Goal: Communication & Community: Connect with others

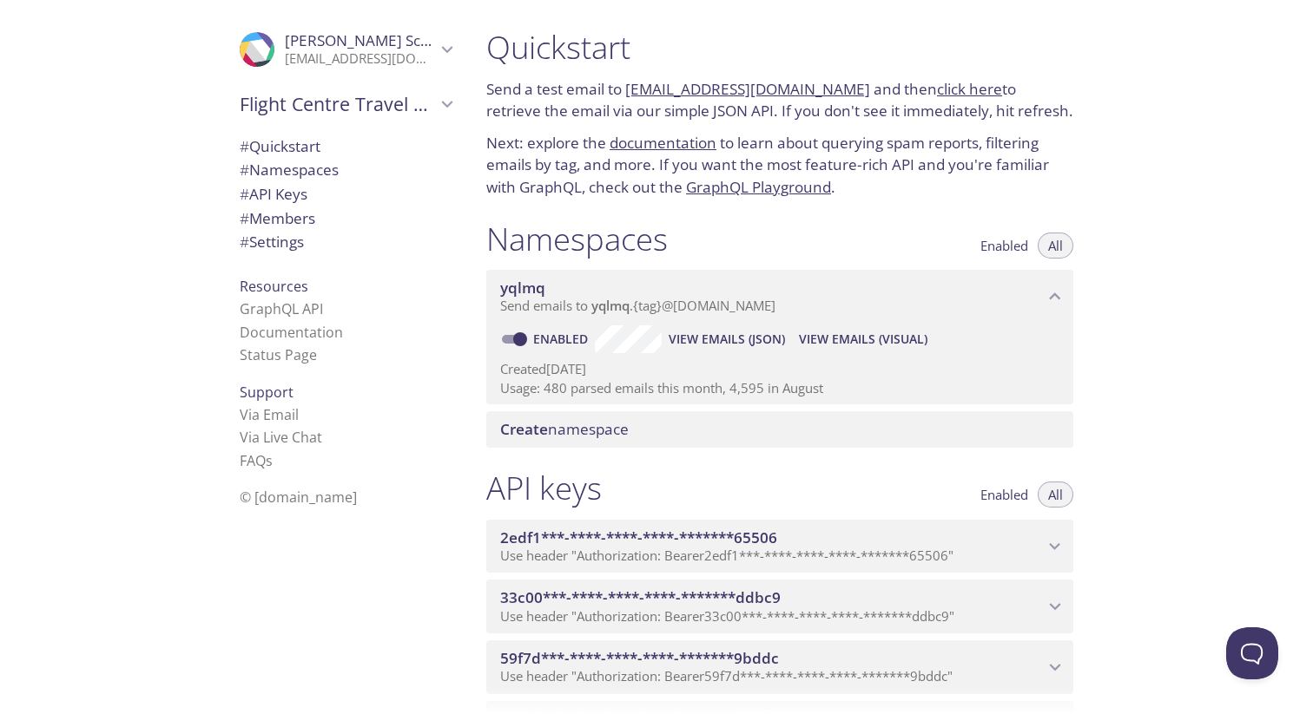
click at [285, 219] on span "# Members" at bounding box center [278, 218] width 76 height 20
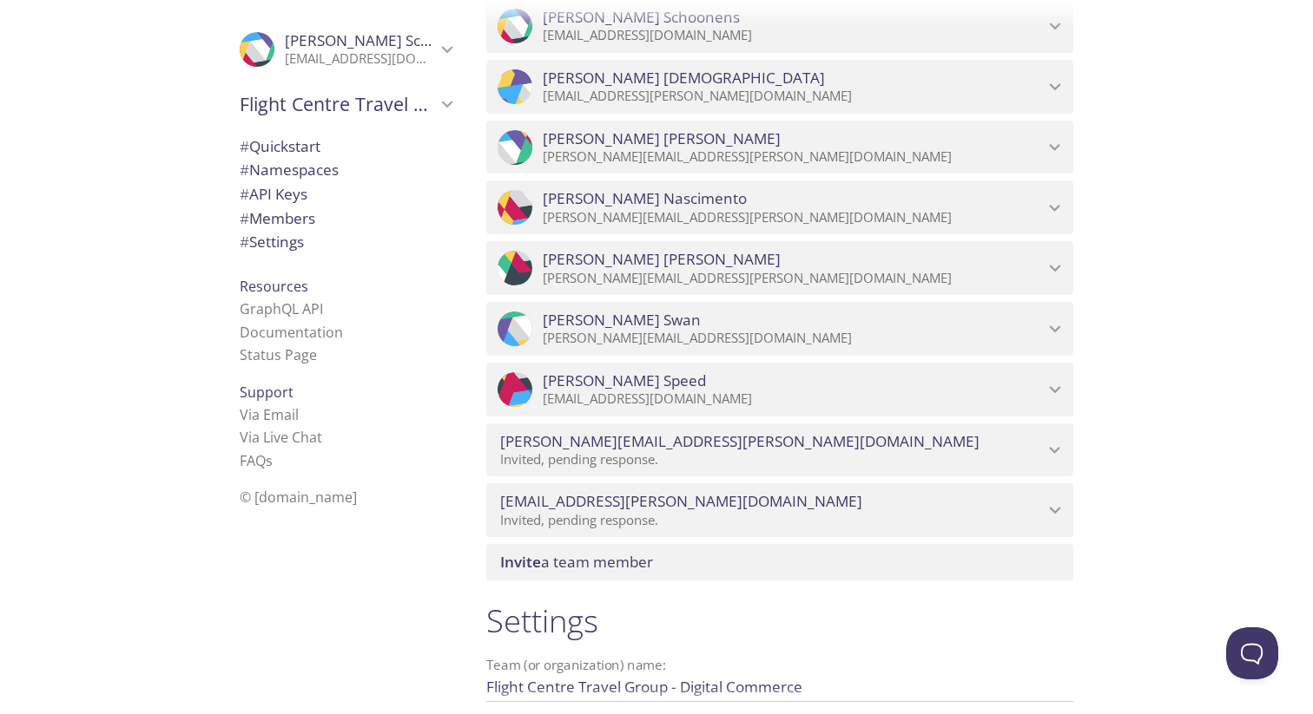
scroll to position [1367, 0]
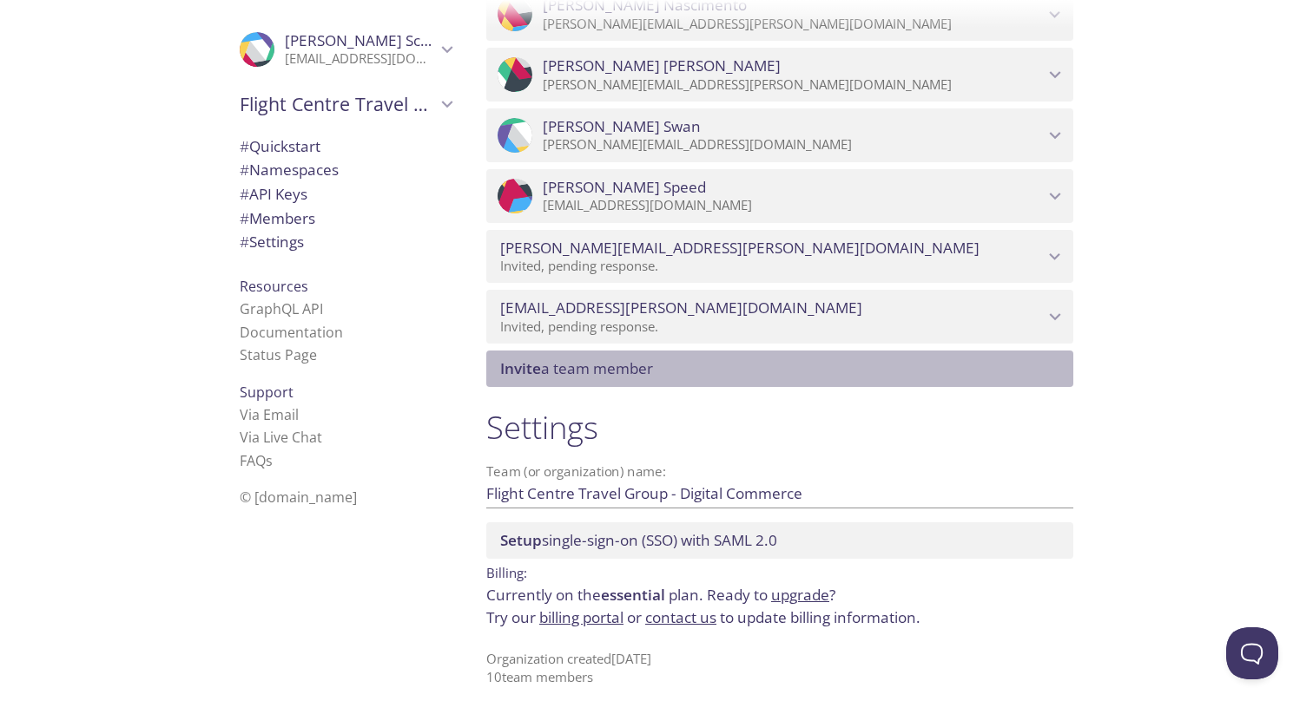
click at [678, 372] on span "Invite a team member" at bounding box center [783, 368] width 566 height 19
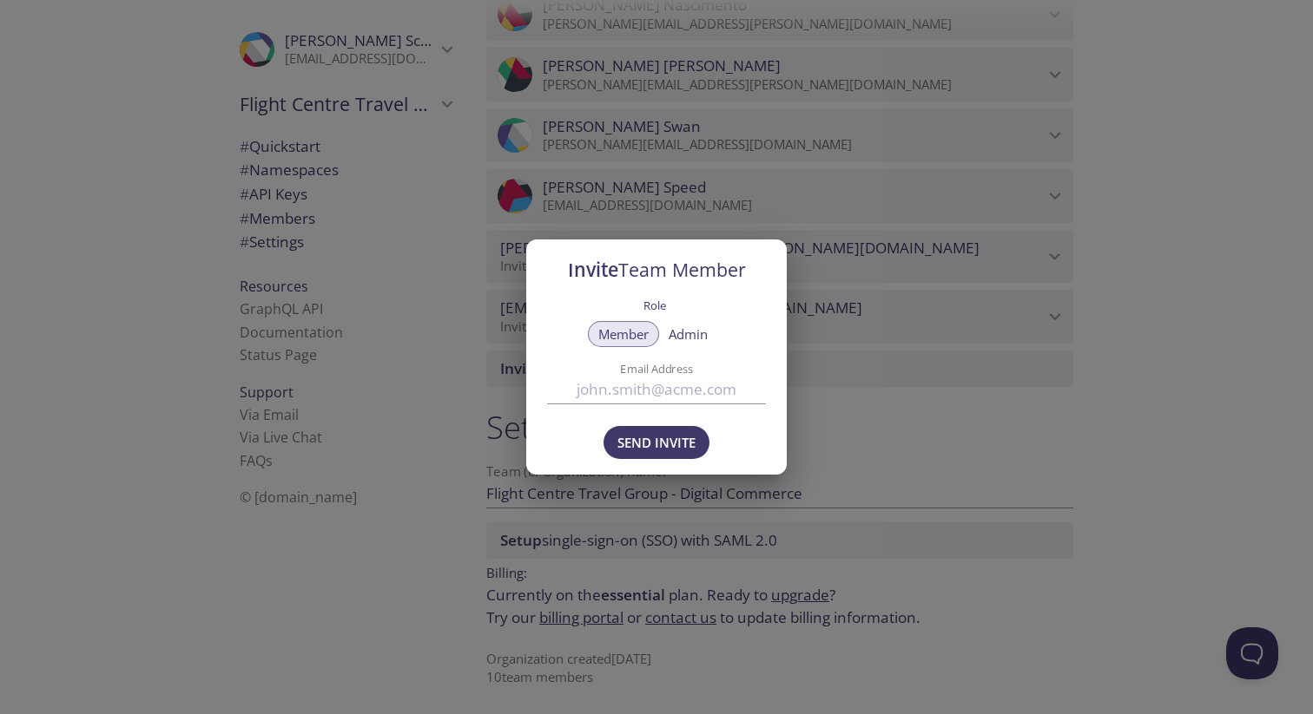
click at [662, 388] on input "Email Address" at bounding box center [656, 390] width 219 height 29
paste input "[EMAIL_ADDRESS][PERSON_NAME][DOMAIN_NAME]"
type input "[EMAIL_ADDRESS][PERSON_NAME][DOMAIN_NAME]"
click at [673, 444] on span "Send Invite" at bounding box center [656, 442] width 78 height 23
